Goal: Find specific page/section: Find specific page/section

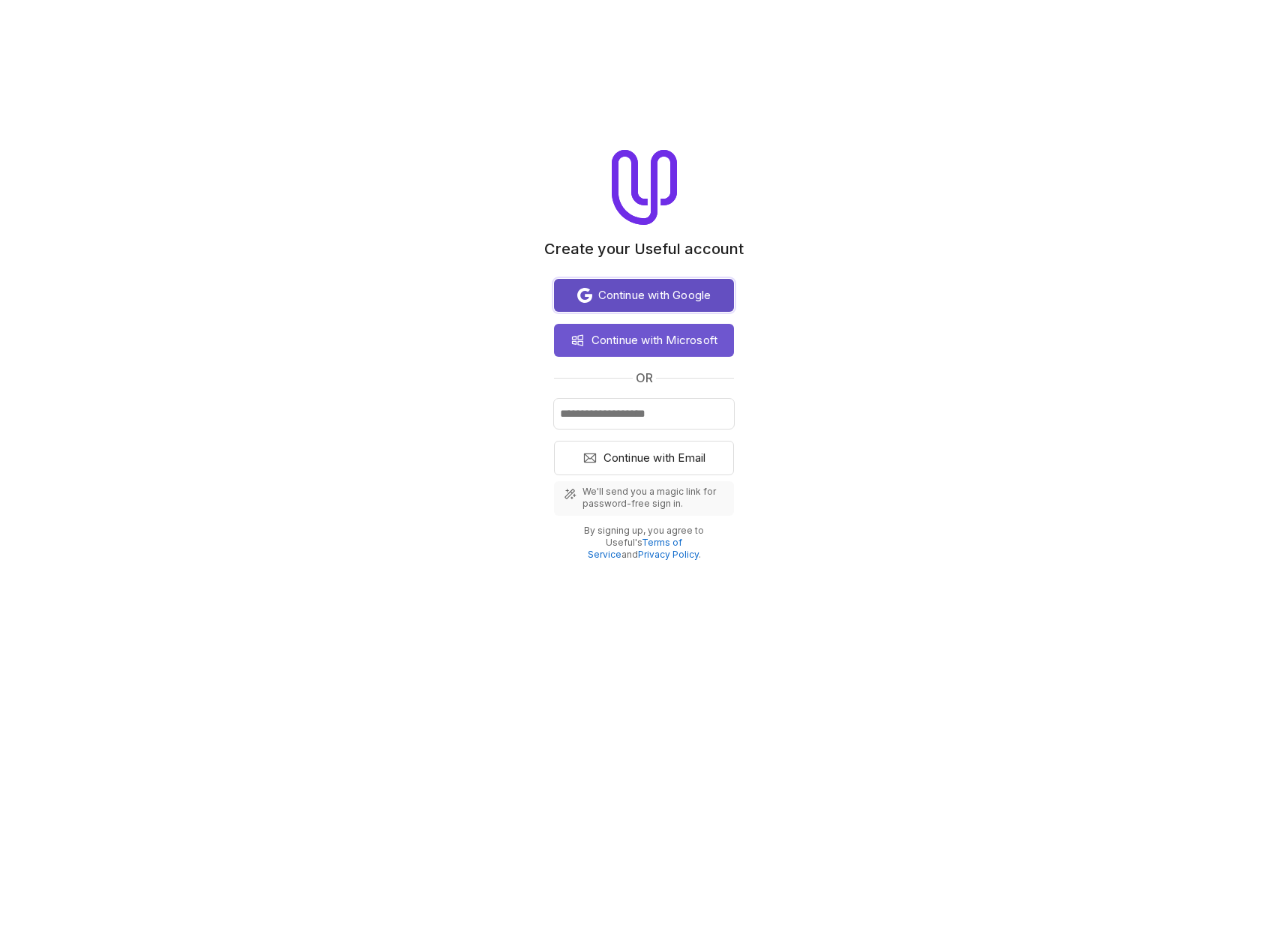
click at [673, 298] on span "Continue with Google" at bounding box center [655, 295] width 114 height 18
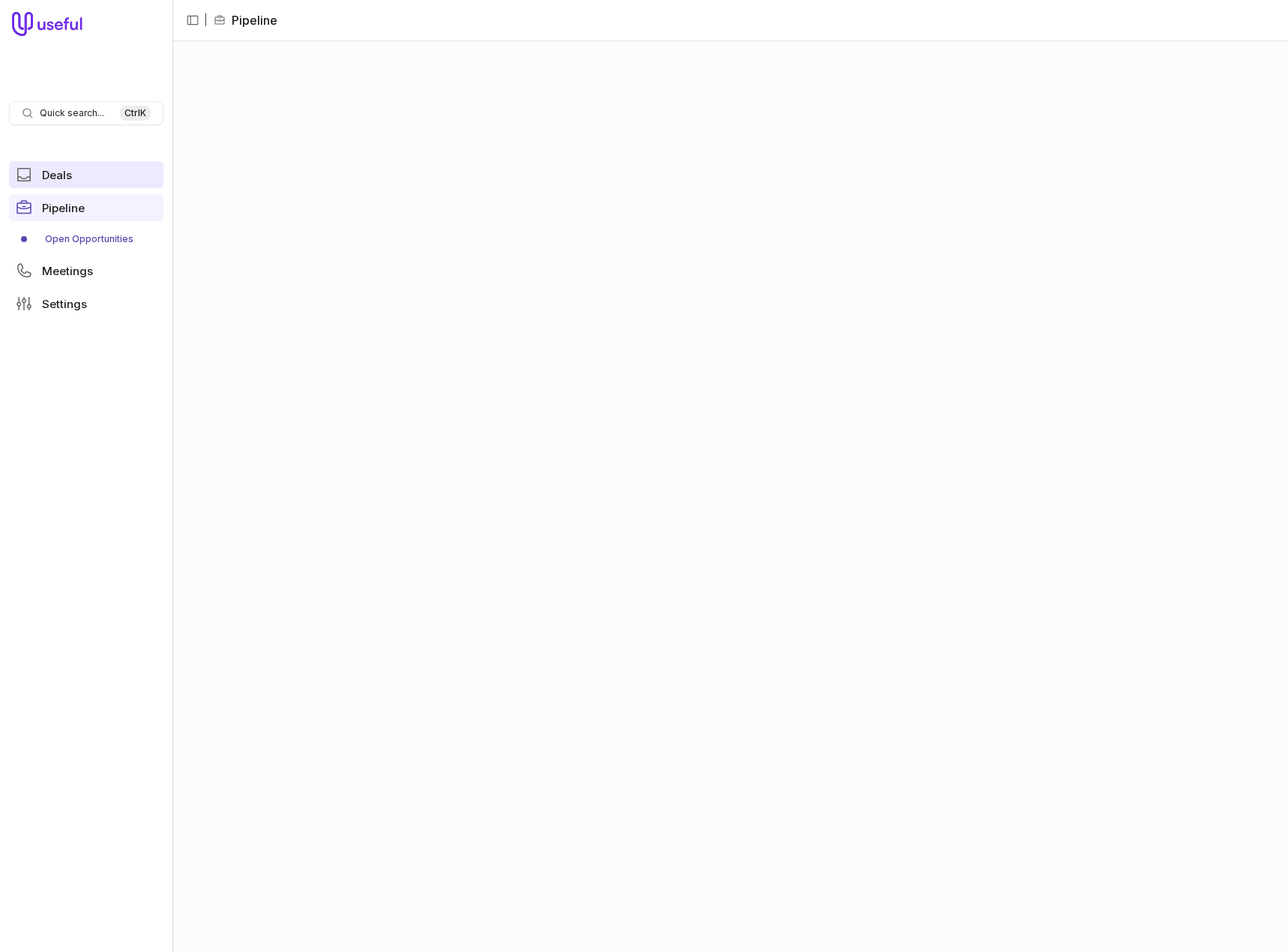
click at [51, 170] on span "Deals" at bounding box center [57, 174] width 30 height 11
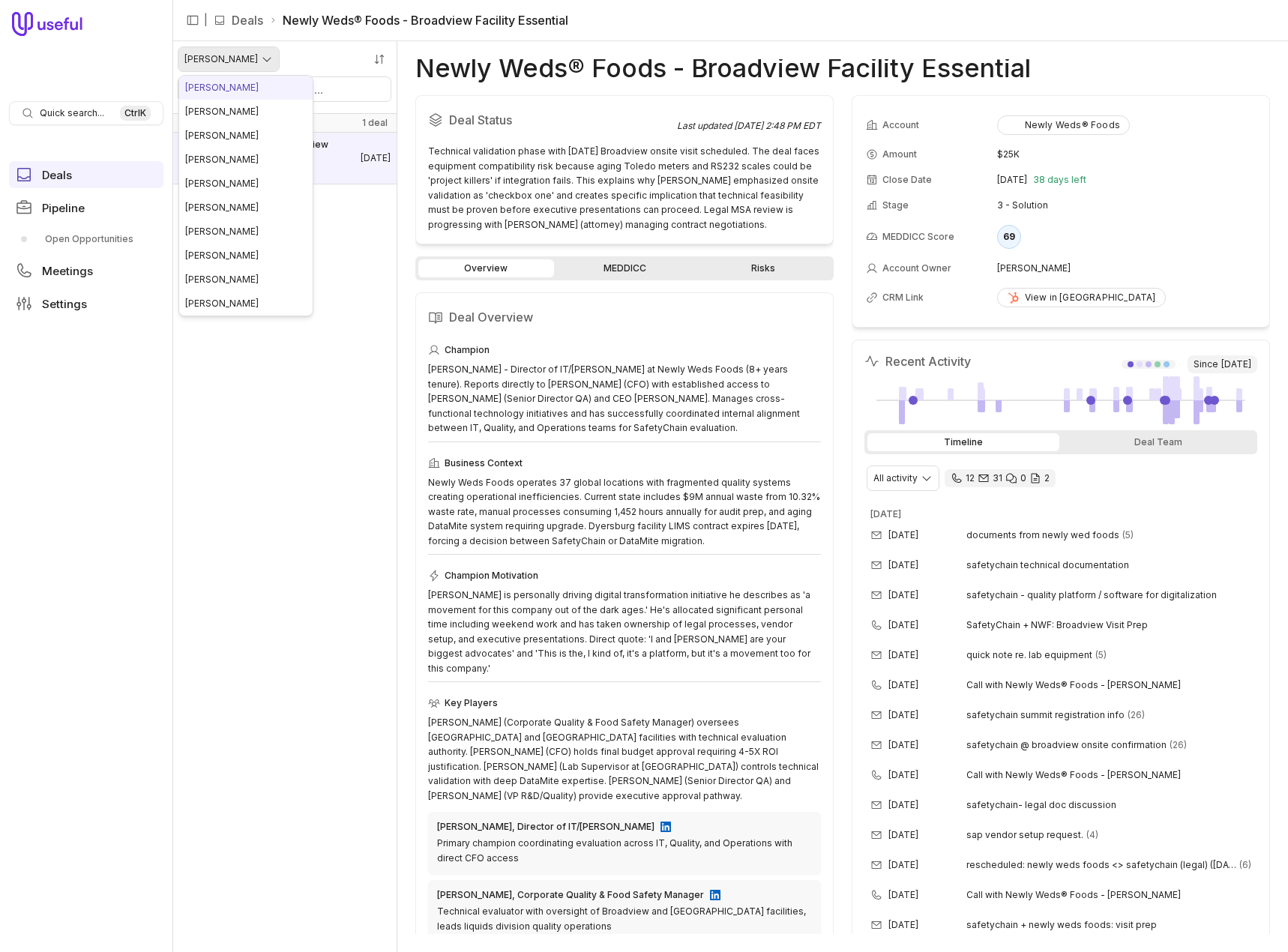
click at [246, 60] on html "Quick search... Ctrl K Deals Pipeline Open Opportunities Meetings Settings | De…" at bounding box center [644, 476] width 1288 height 952
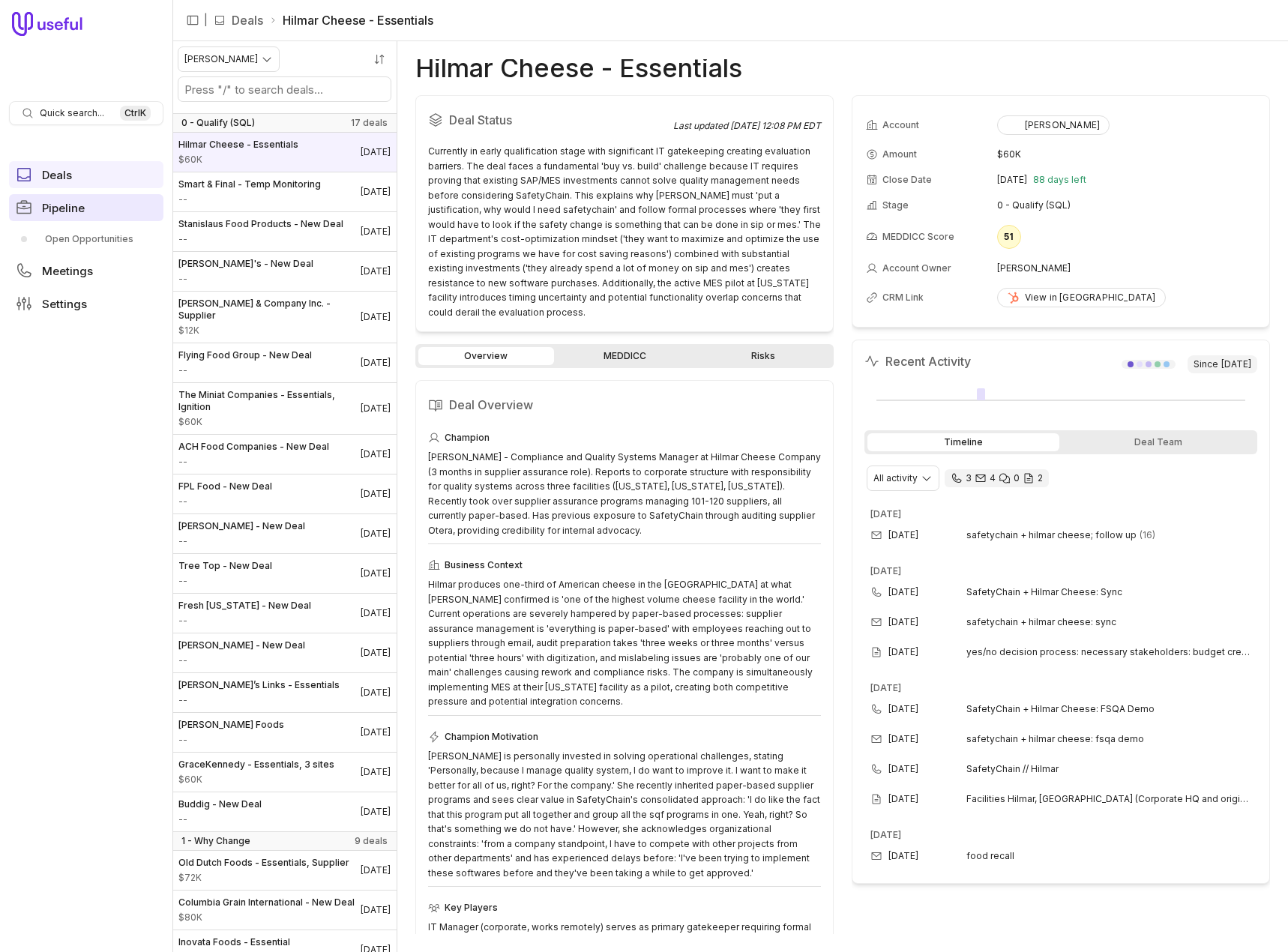
click at [68, 209] on span "Pipeline" at bounding box center [63, 207] width 43 height 11
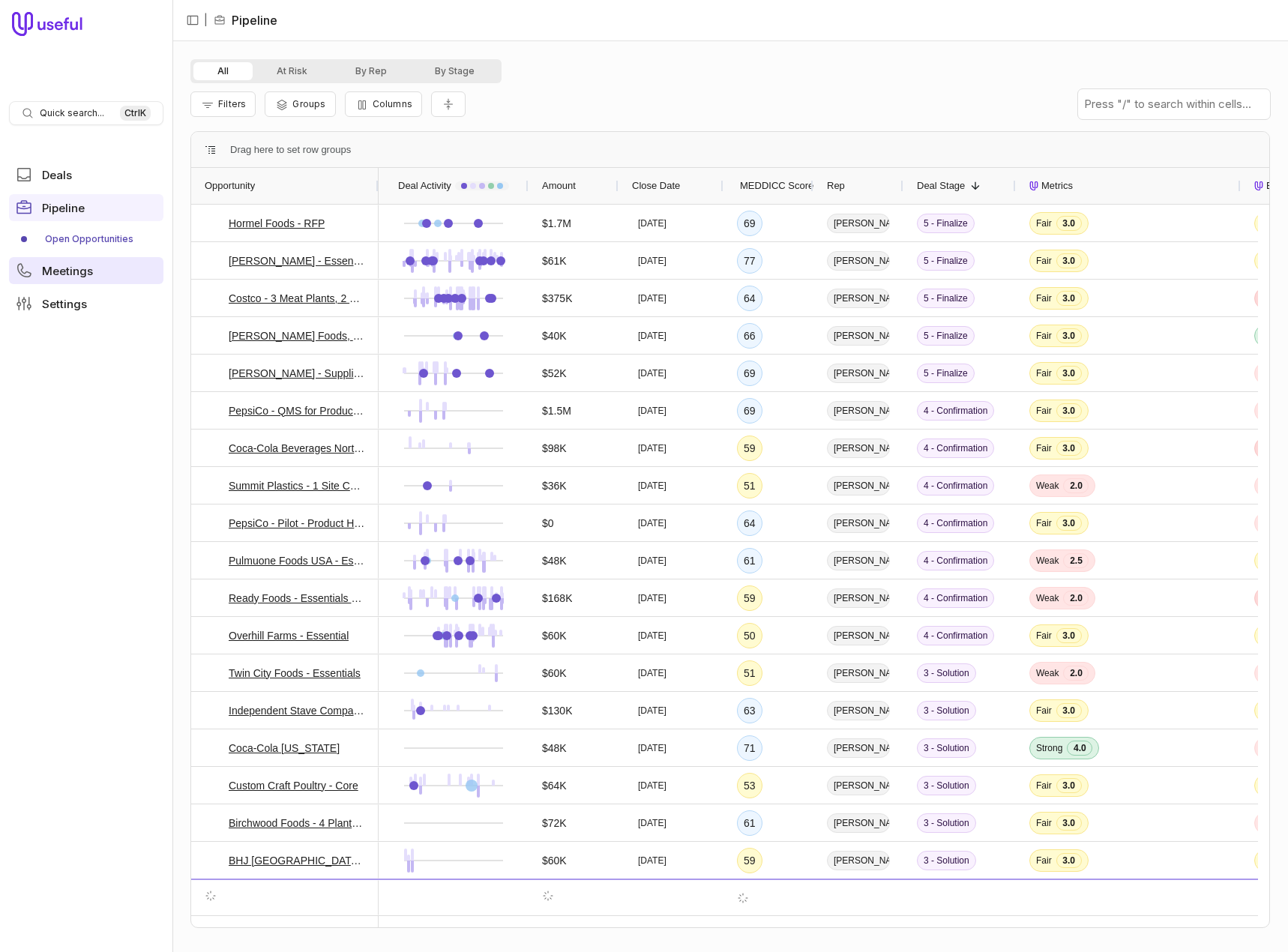
click at [65, 268] on span "Meetings" at bounding box center [67, 270] width 51 height 11
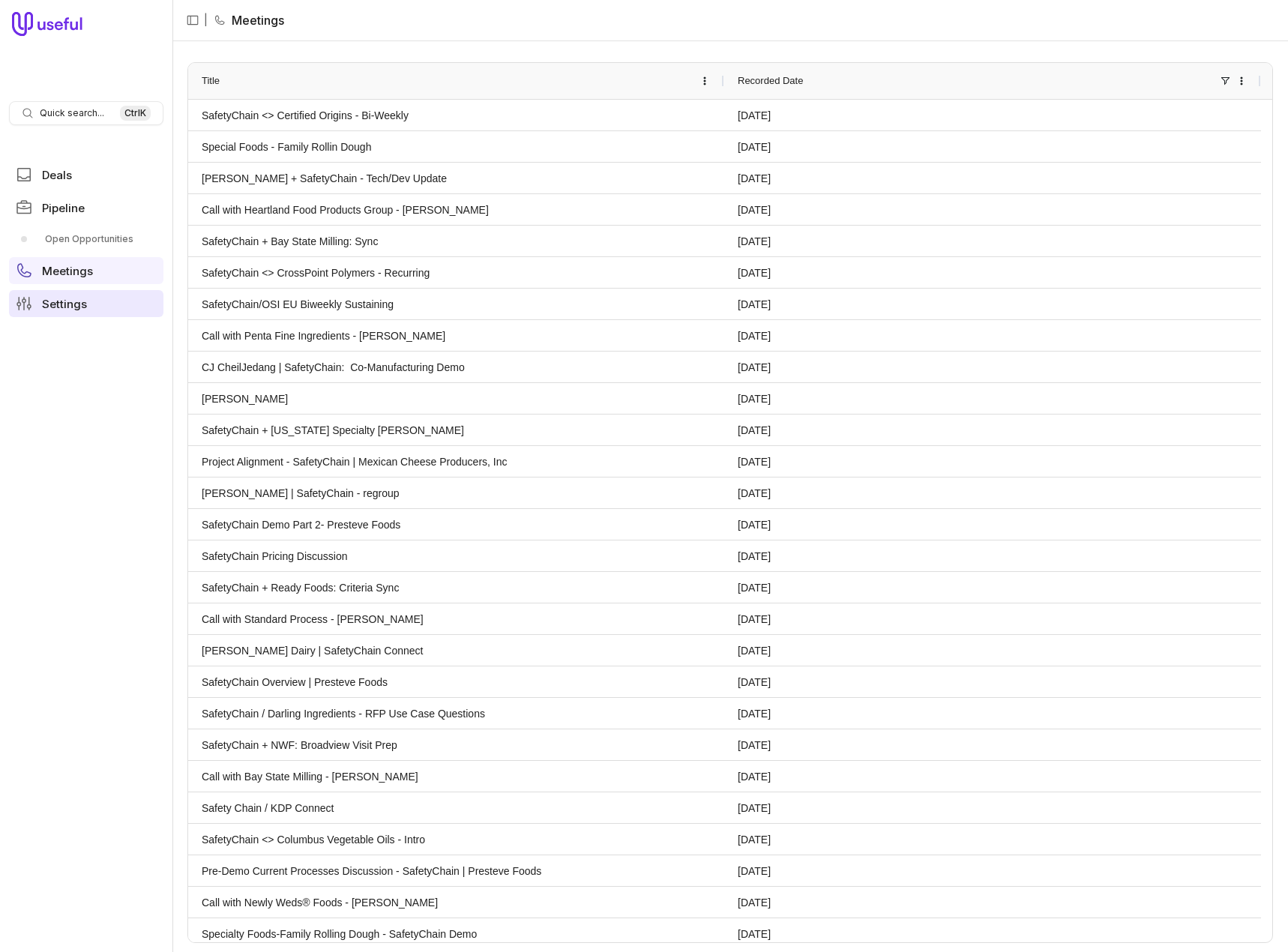
click at [56, 301] on span "Settings" at bounding box center [64, 303] width 45 height 11
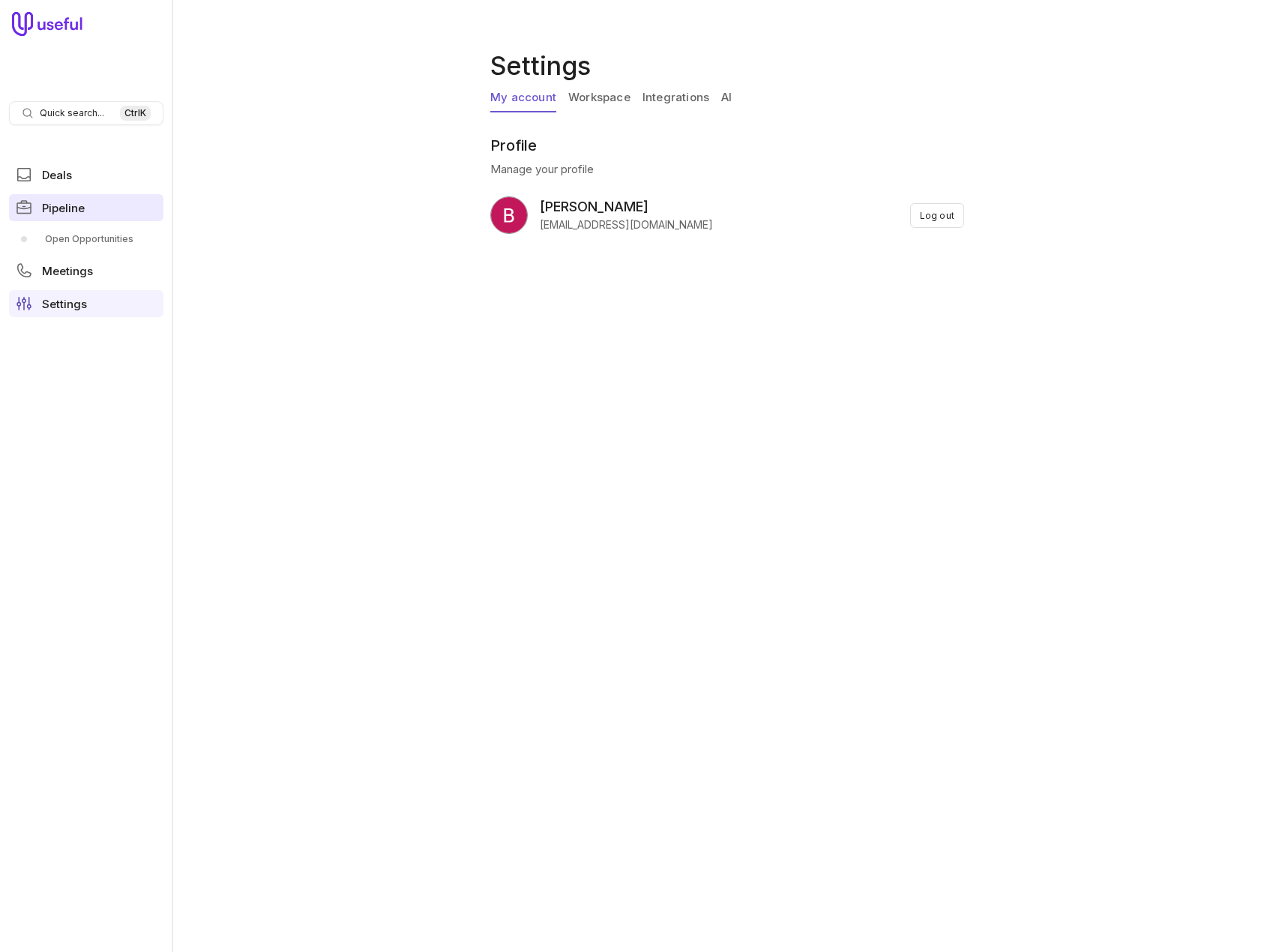
click at [54, 212] on span "Pipeline" at bounding box center [63, 207] width 43 height 11
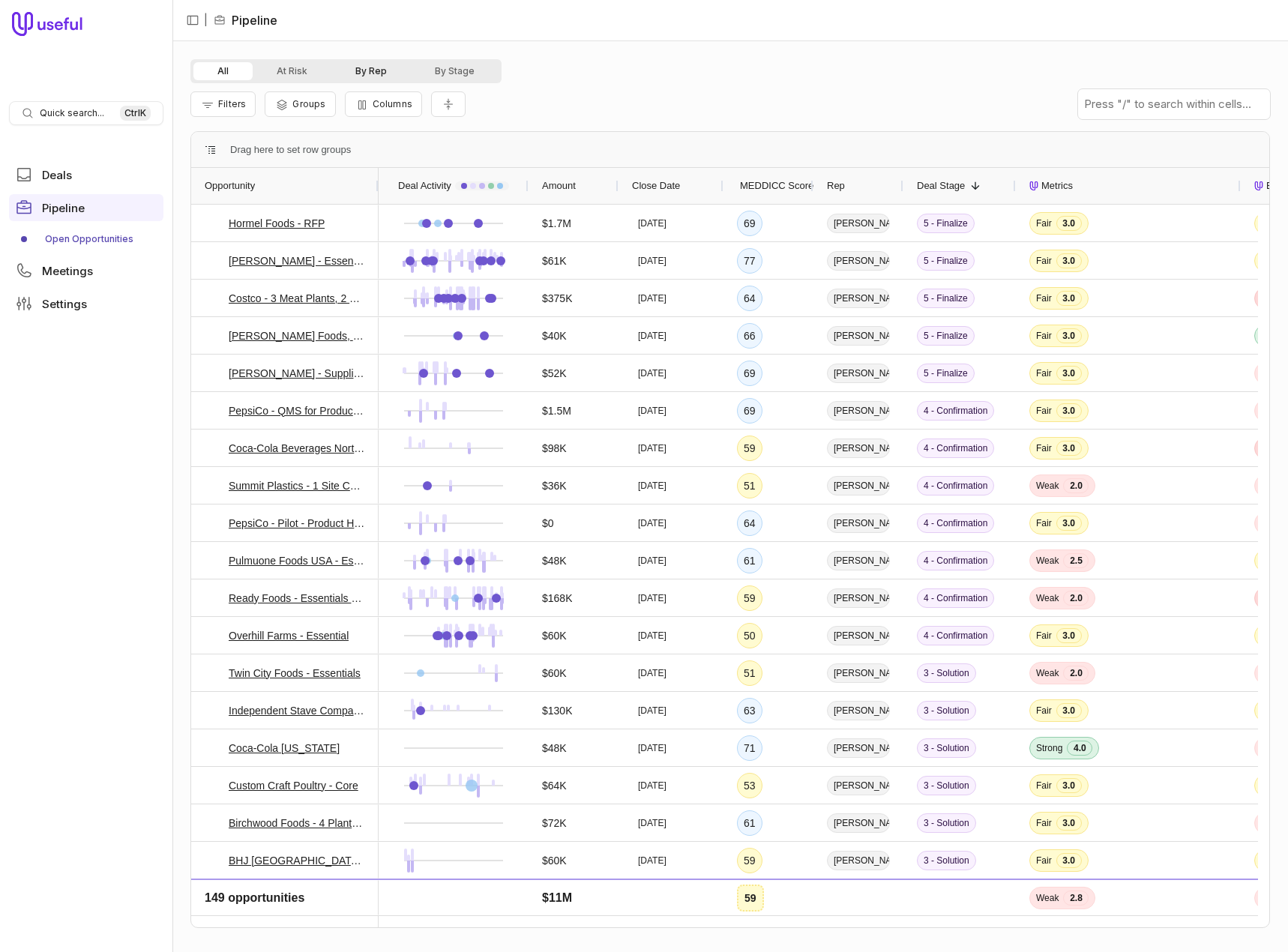
click at [376, 70] on button "By Rep" at bounding box center [371, 71] width 80 height 18
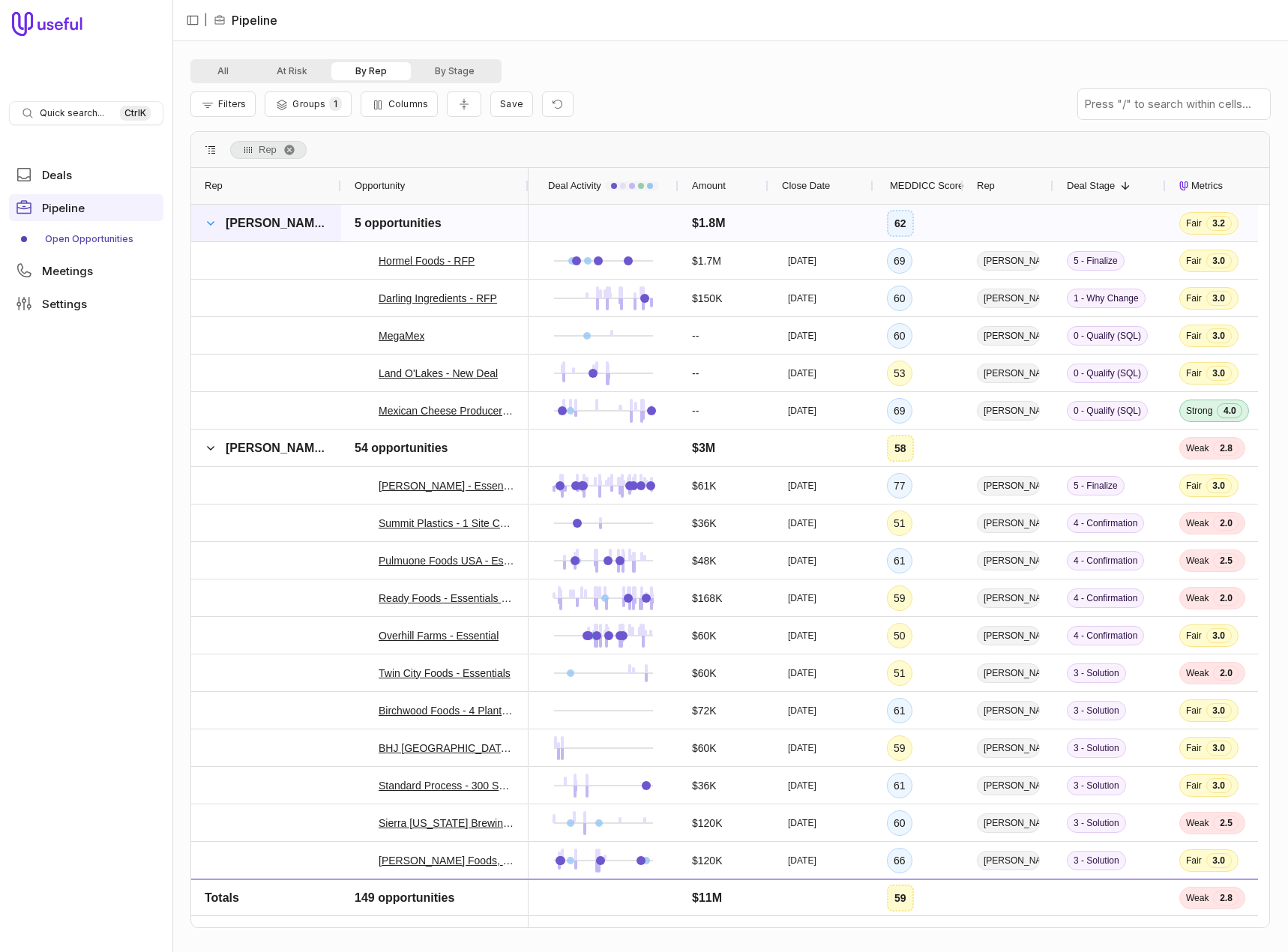
click at [210, 221] on span at bounding box center [210, 223] width 12 height 12
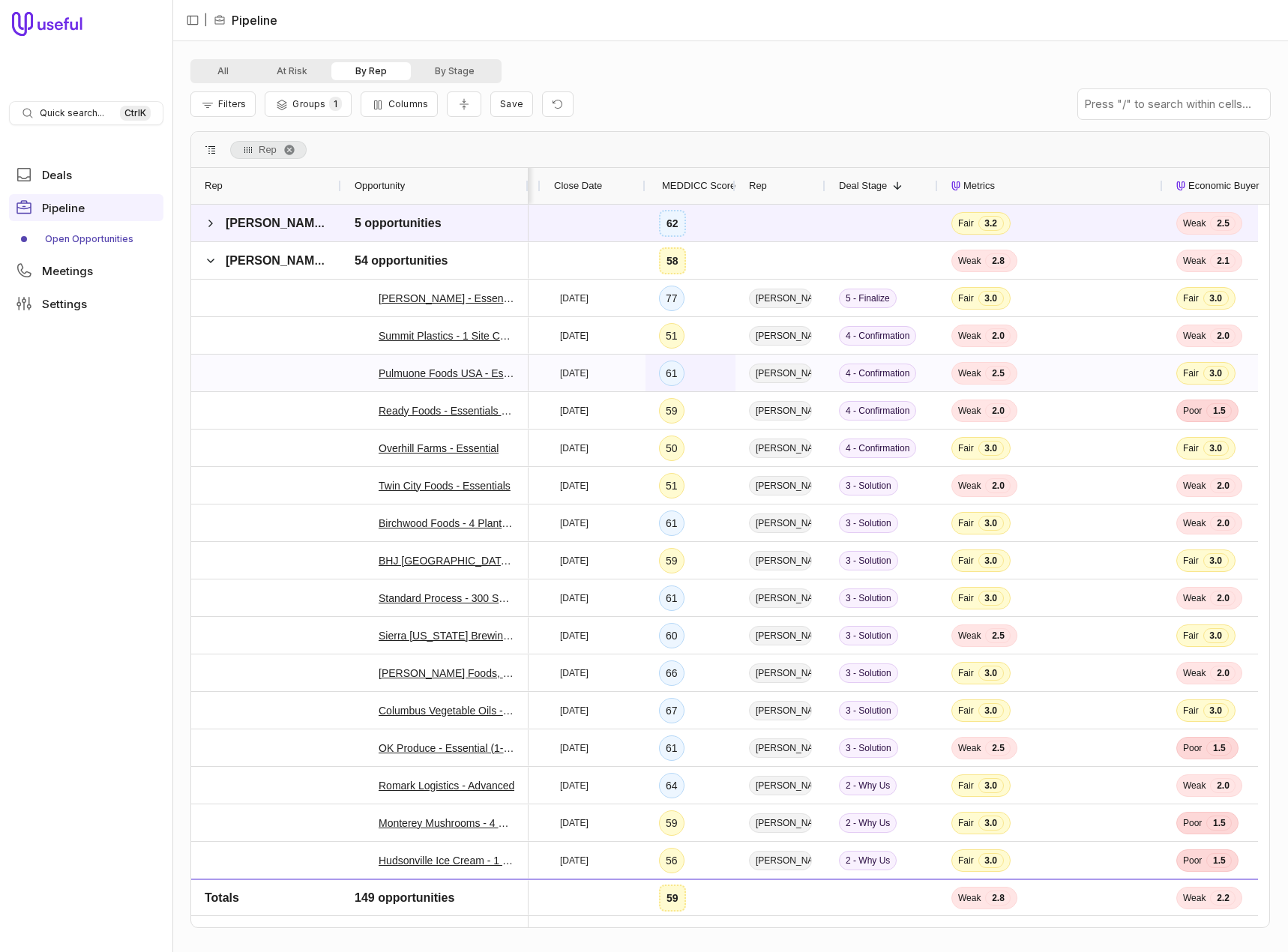
scroll to position [0, 304]
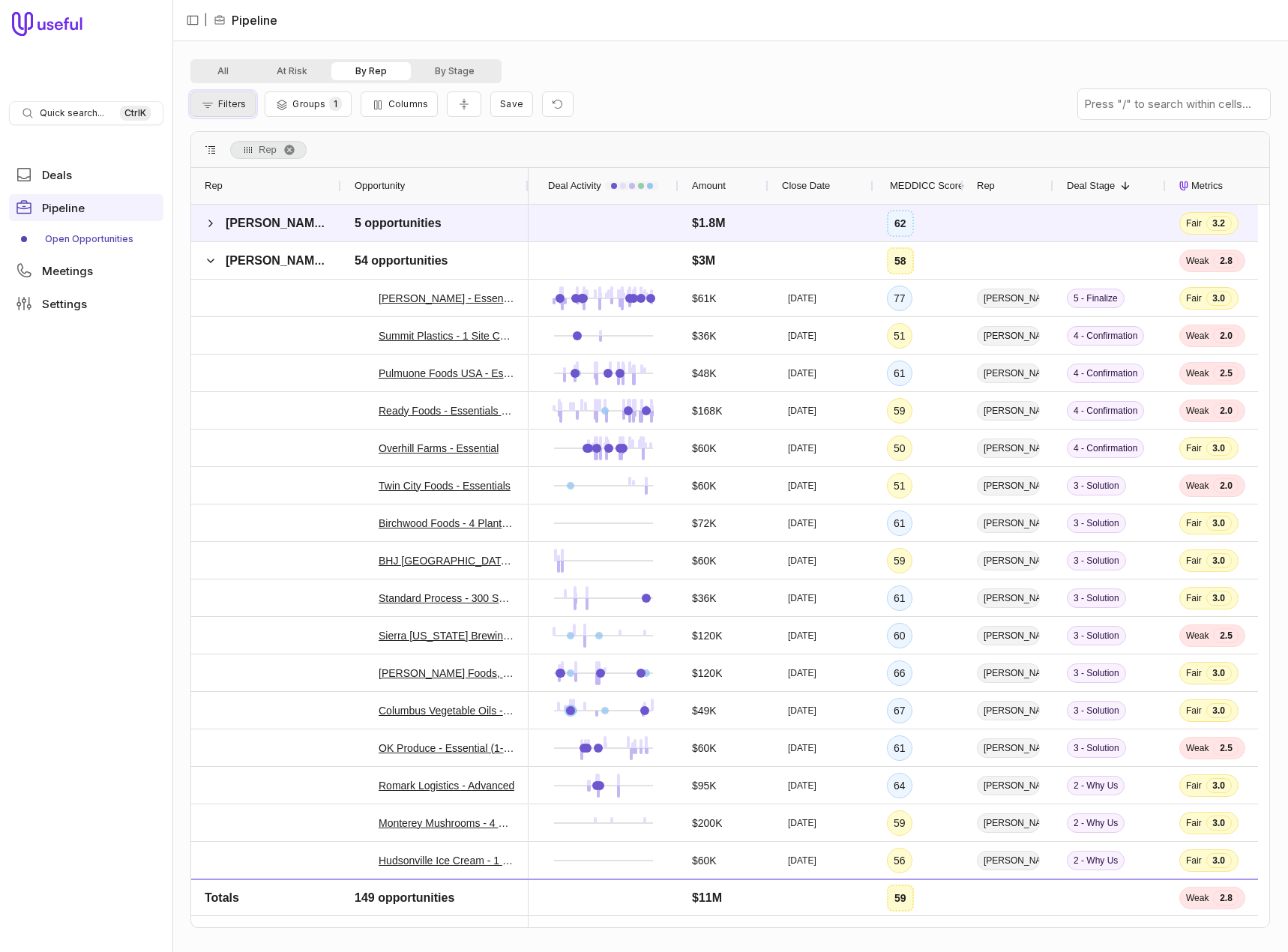
click at [230, 98] on button "Filters" at bounding box center [222, 105] width 65 height 26
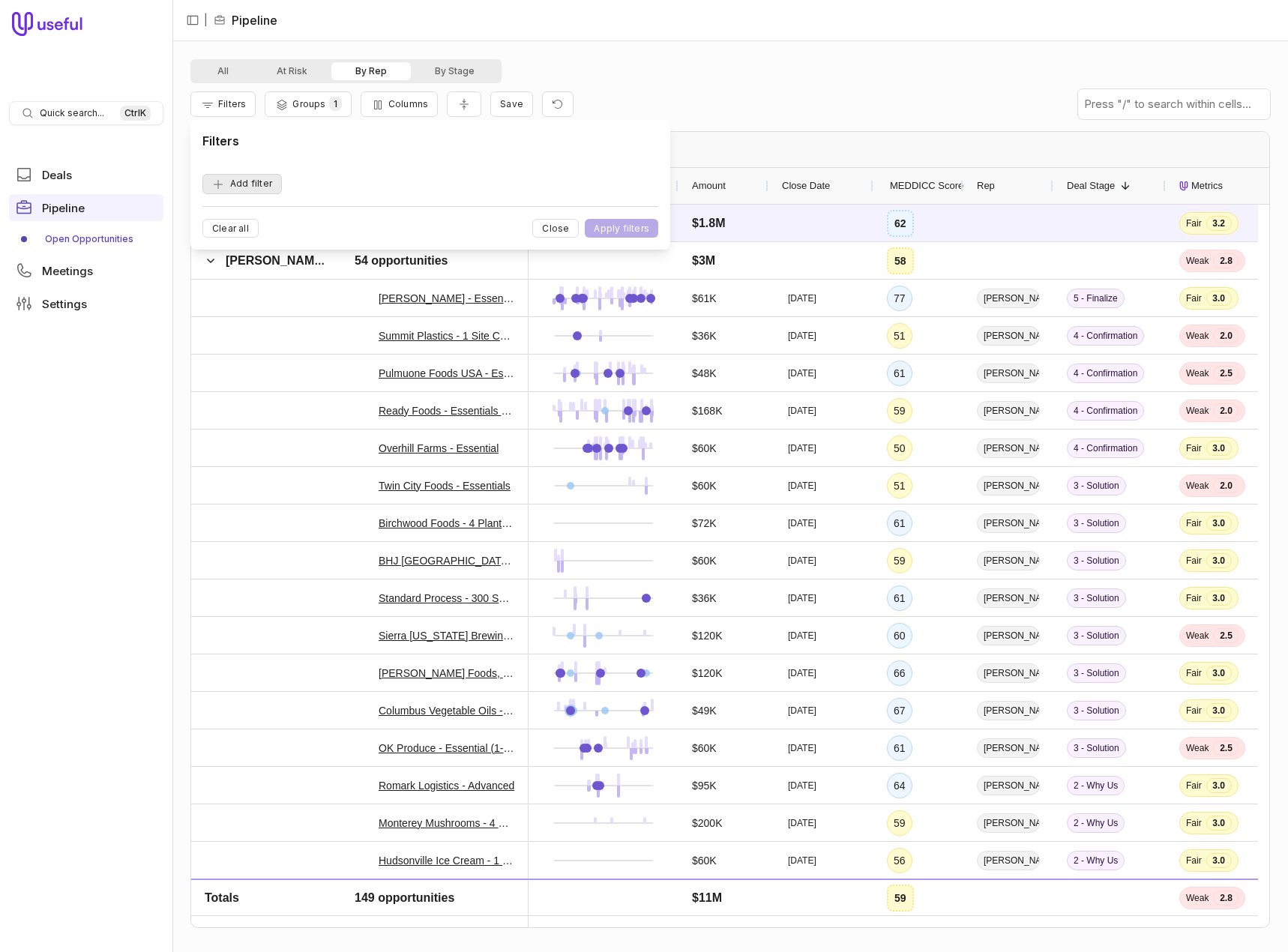
click at [238, 184] on button "Add filter" at bounding box center [242, 183] width 80 height 20
click at [638, 179] on icon "Remove filter" at bounding box center [637, 183] width 12 height 12
click at [221, 106] on span "Filters" at bounding box center [232, 104] width 28 height 11
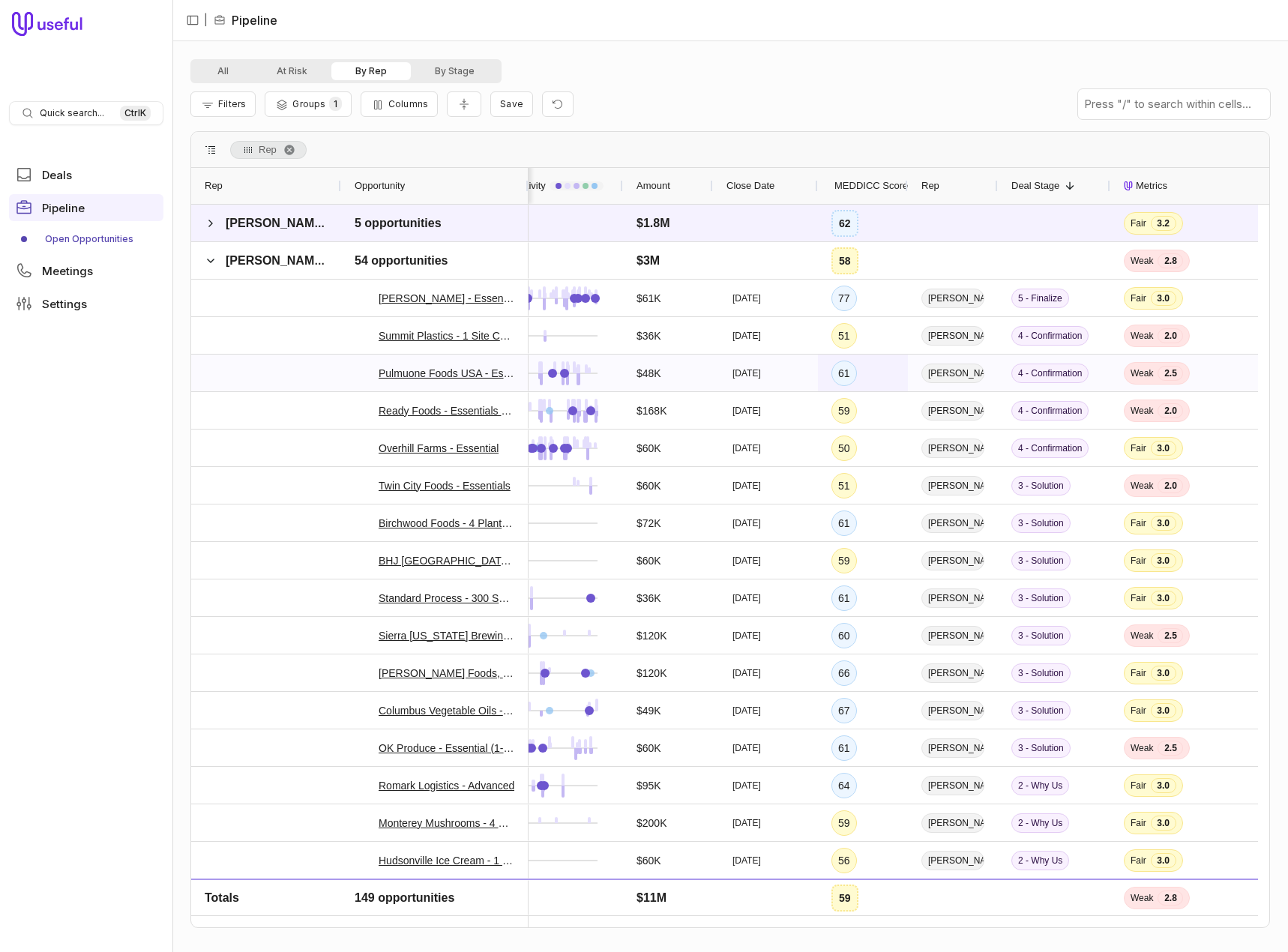
scroll to position [0, 189]
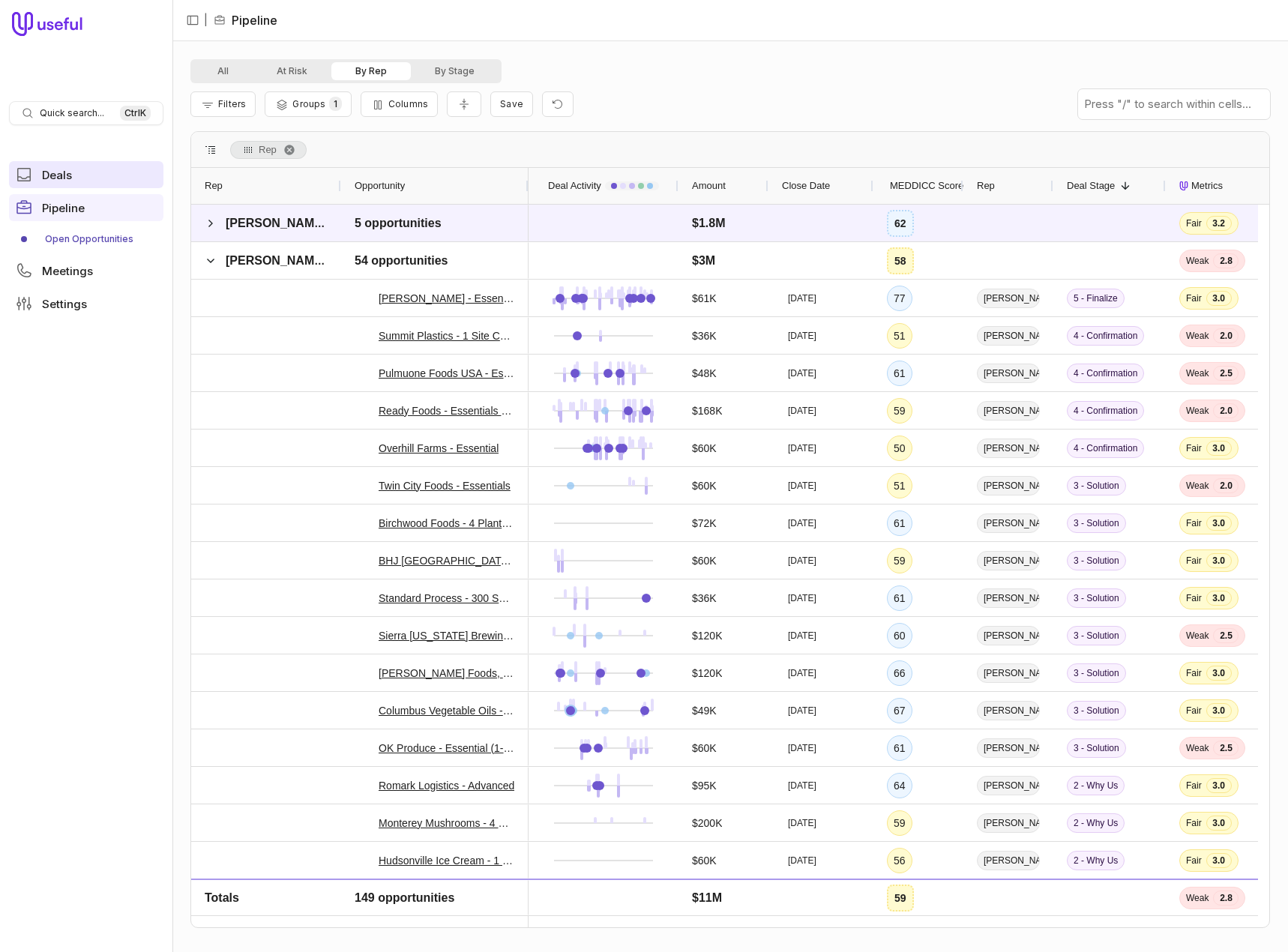
click at [70, 170] on span "Deals" at bounding box center [57, 174] width 30 height 11
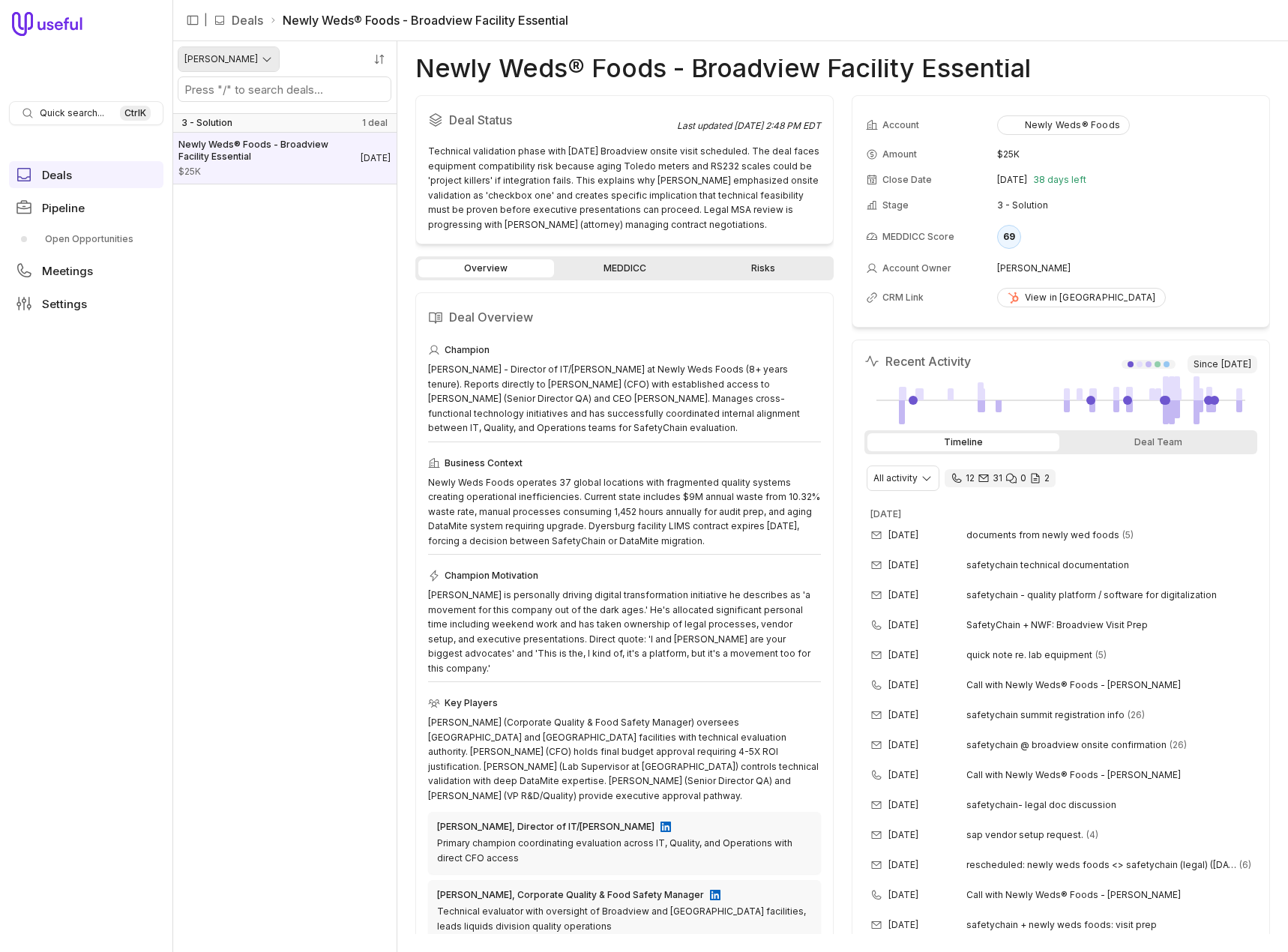
click at [244, 54] on html "Quick search... Ctrl K Deals Pipeline Open Opportunities Meetings Settings | De…" at bounding box center [644, 476] width 1288 height 952
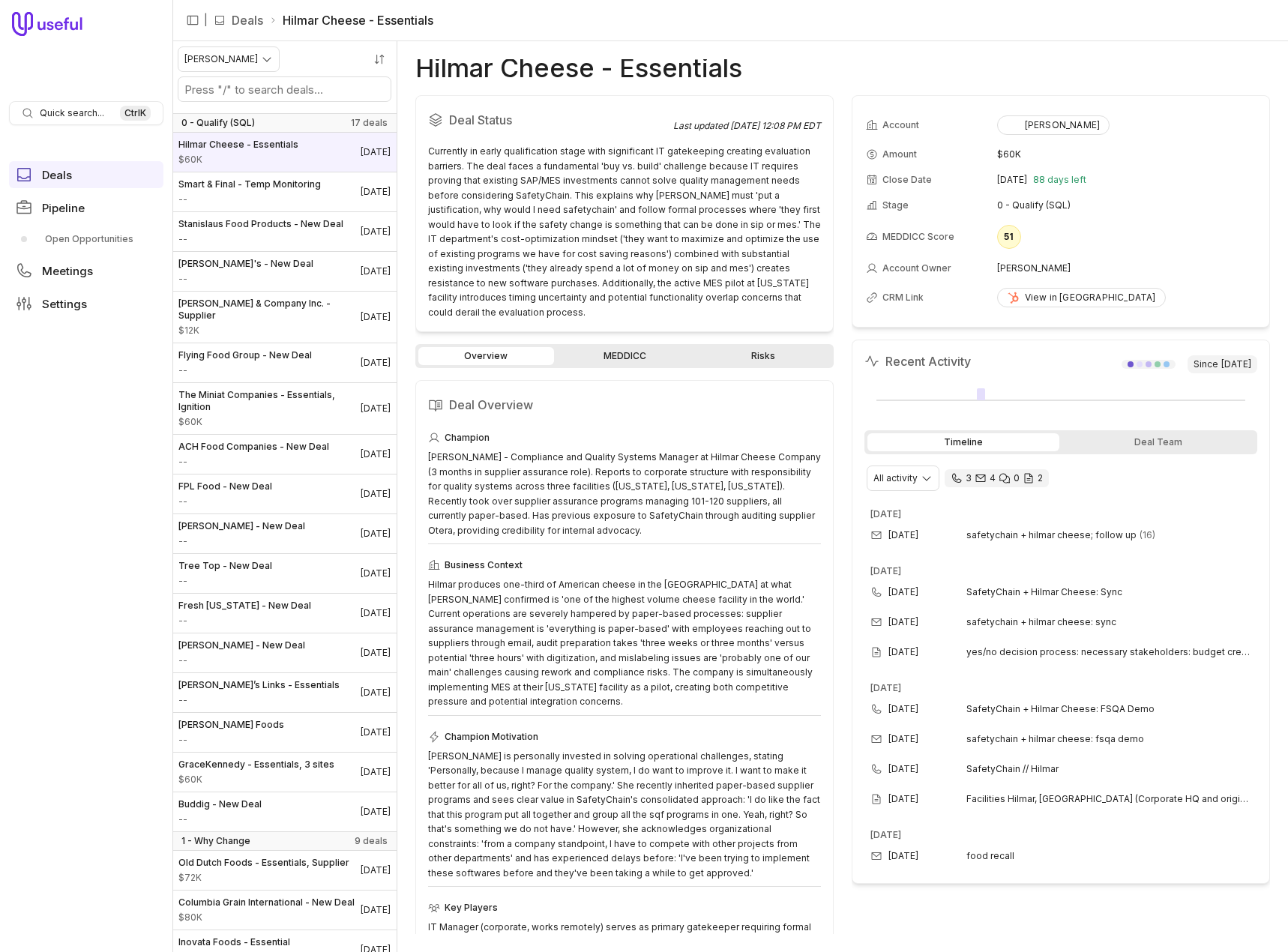
click at [873, 9] on nav "| Deals Hilmar Cheese - Essentials" at bounding box center [730, 20] width 1116 height 41
click at [221, 19] on icon at bounding box center [219, 20] width 12 height 12
click at [71, 205] on span "Pipeline" at bounding box center [63, 207] width 43 height 11
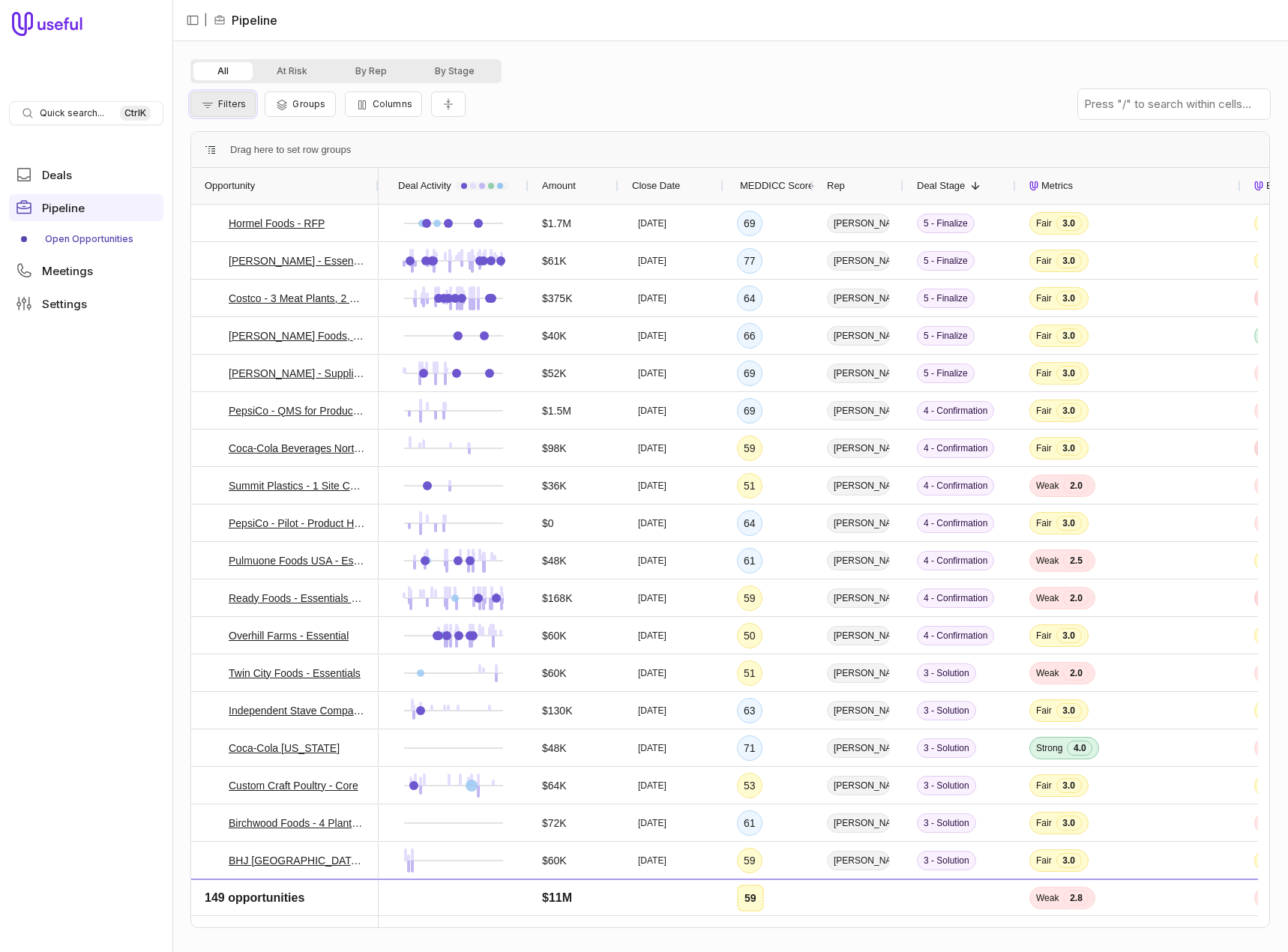
click at [228, 105] on span "Filters" at bounding box center [232, 104] width 28 height 11
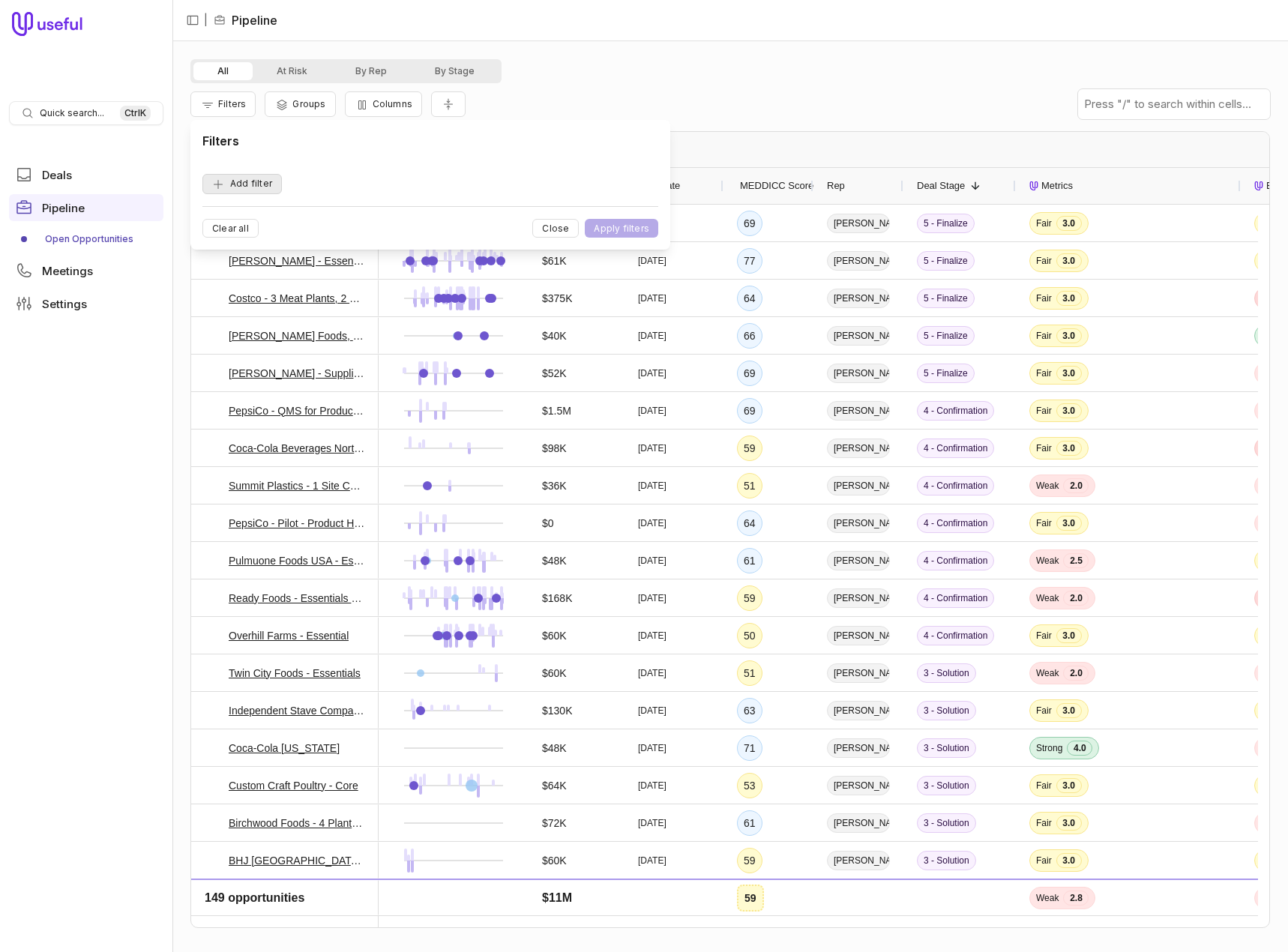
click at [237, 186] on button "Add filter" at bounding box center [242, 183] width 80 height 20
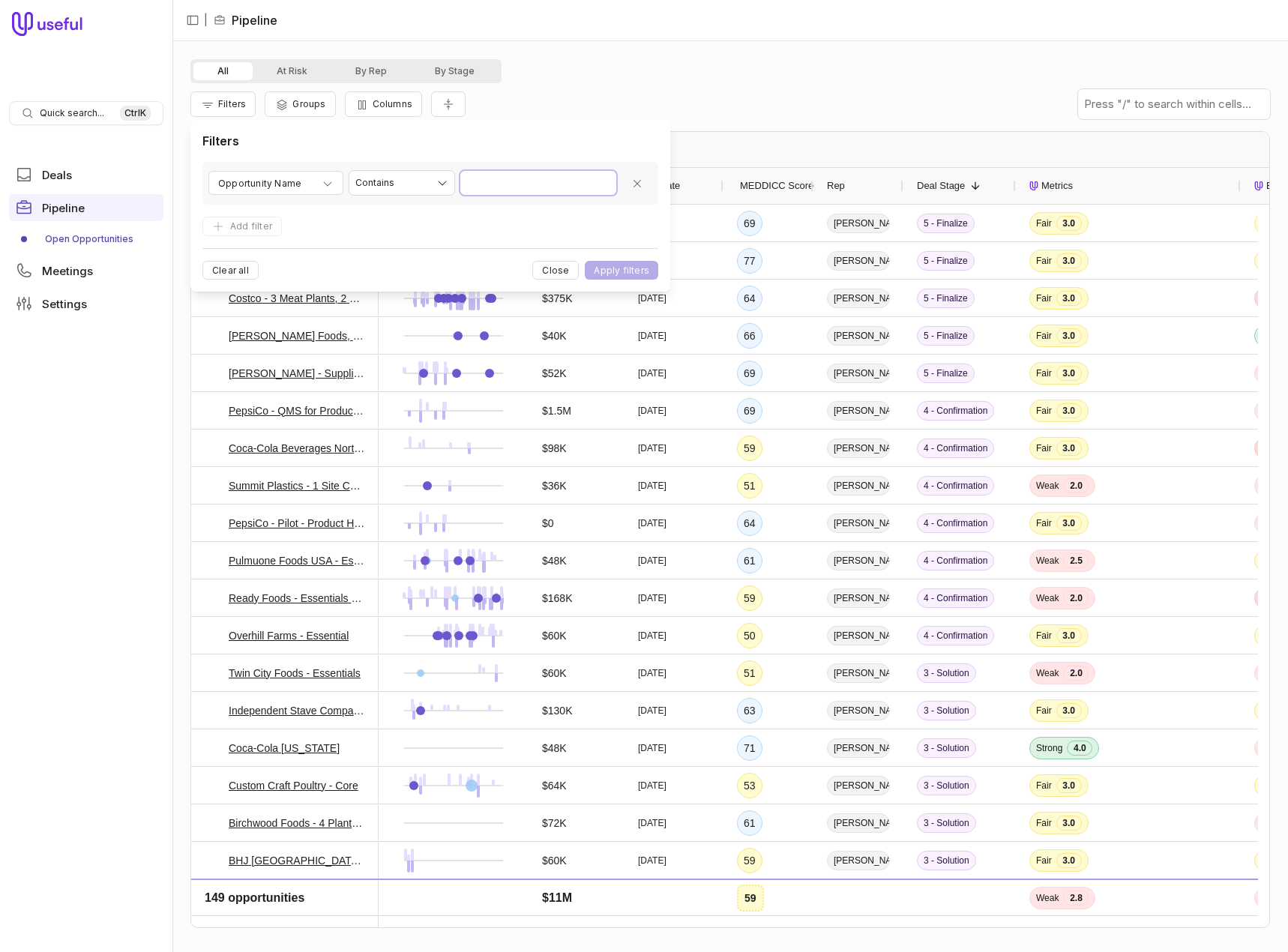
click at [538, 187] on input "Value" at bounding box center [538, 182] width 156 height 24
click at [328, 182] on icon "button" at bounding box center [328, 183] width 12 height 12
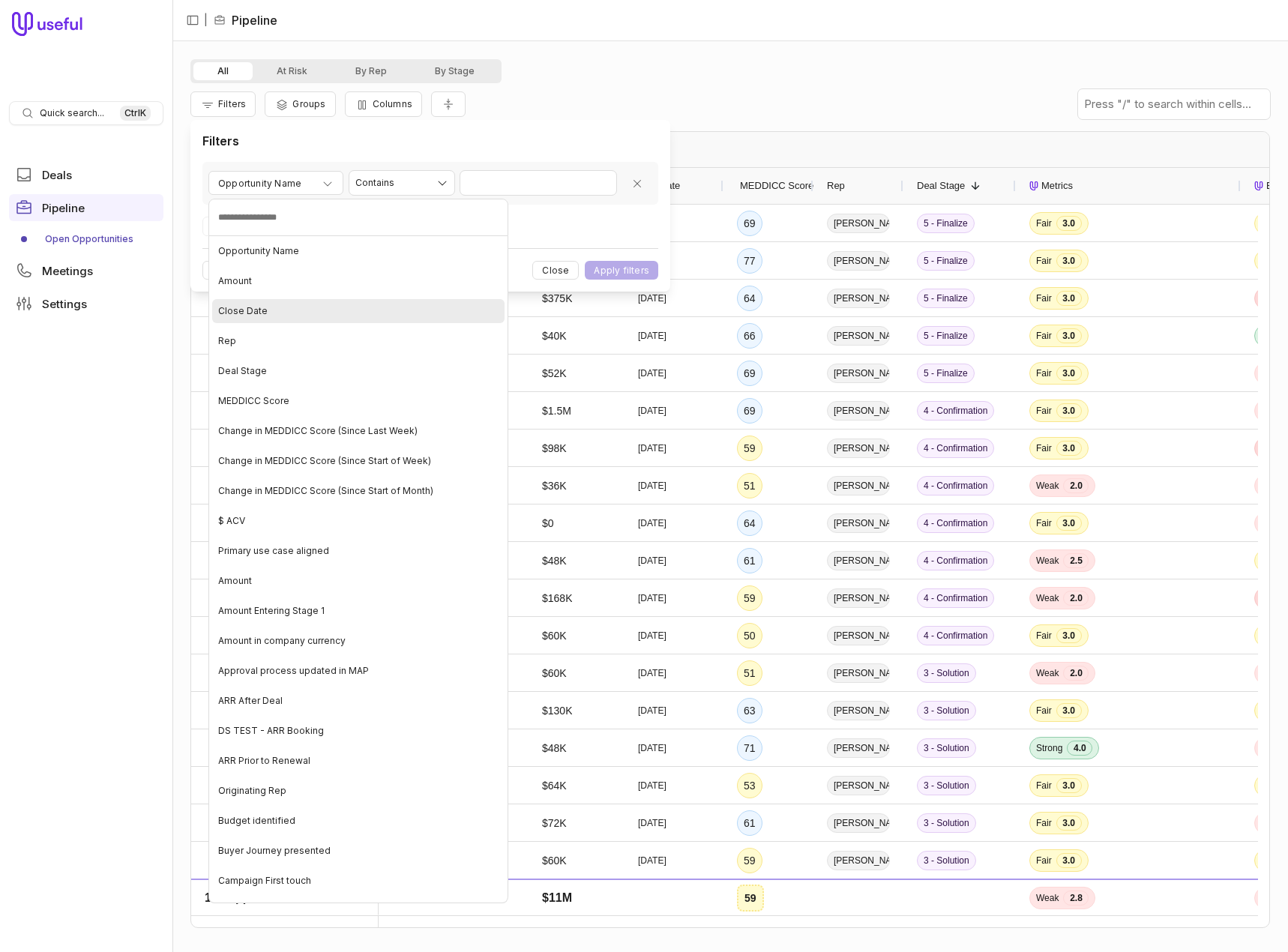
click at [248, 308] on span "Close Date" at bounding box center [243, 311] width 50 height 12
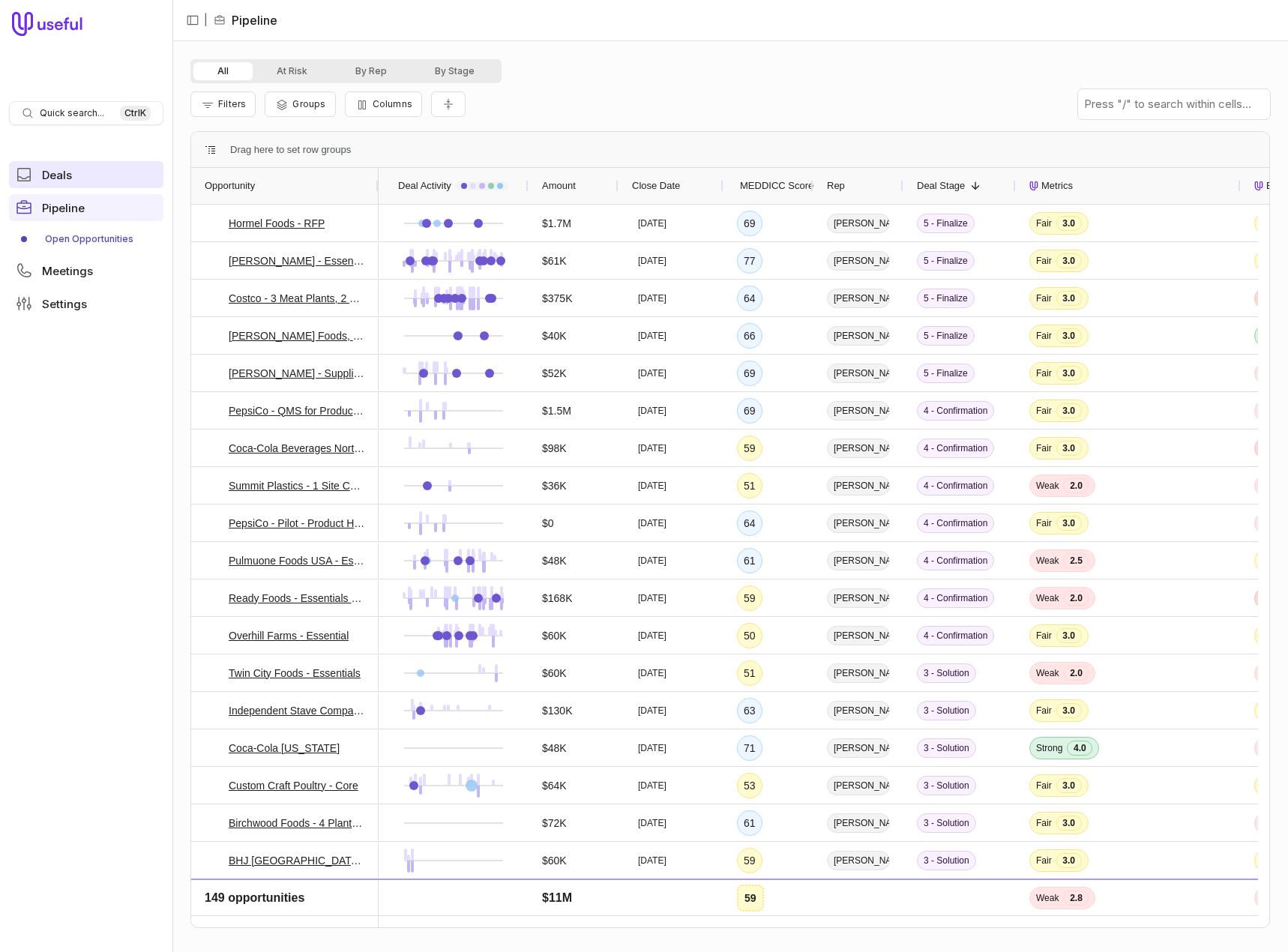
click at [66, 169] on span "Deals" at bounding box center [57, 174] width 30 height 11
